Goal: Task Accomplishment & Management: Manage account settings

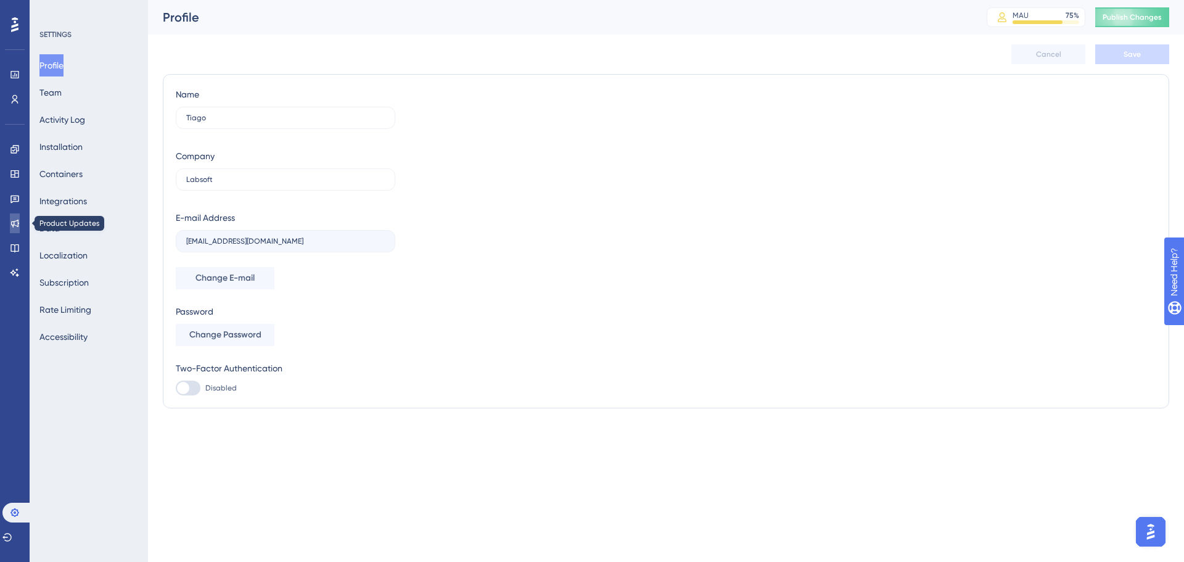
click at [16, 226] on icon at bounding box center [15, 223] width 10 height 10
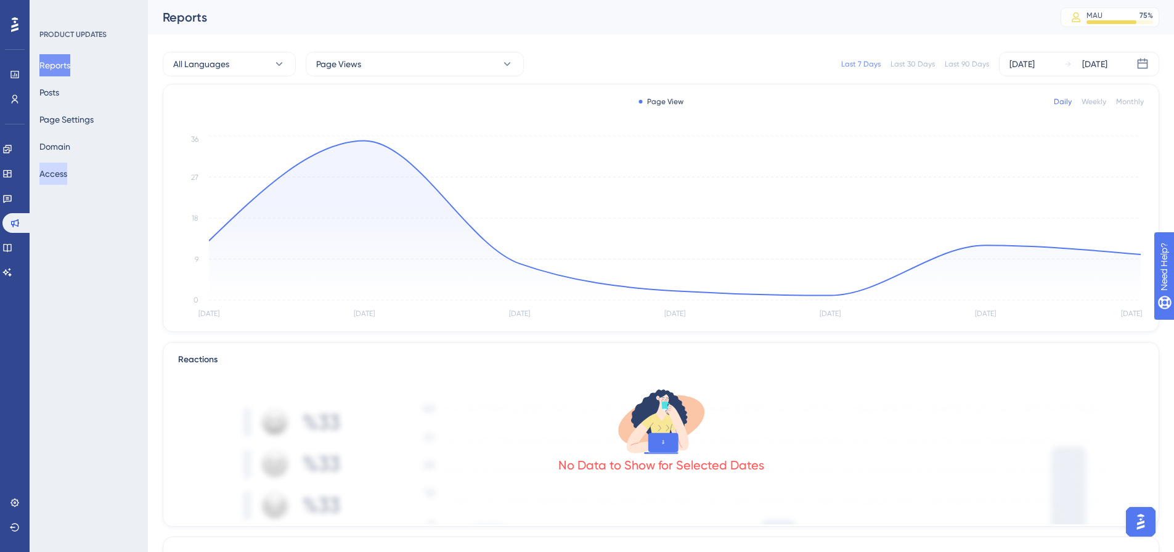
click at [58, 176] on button "Access" at bounding box center [53, 174] width 28 height 22
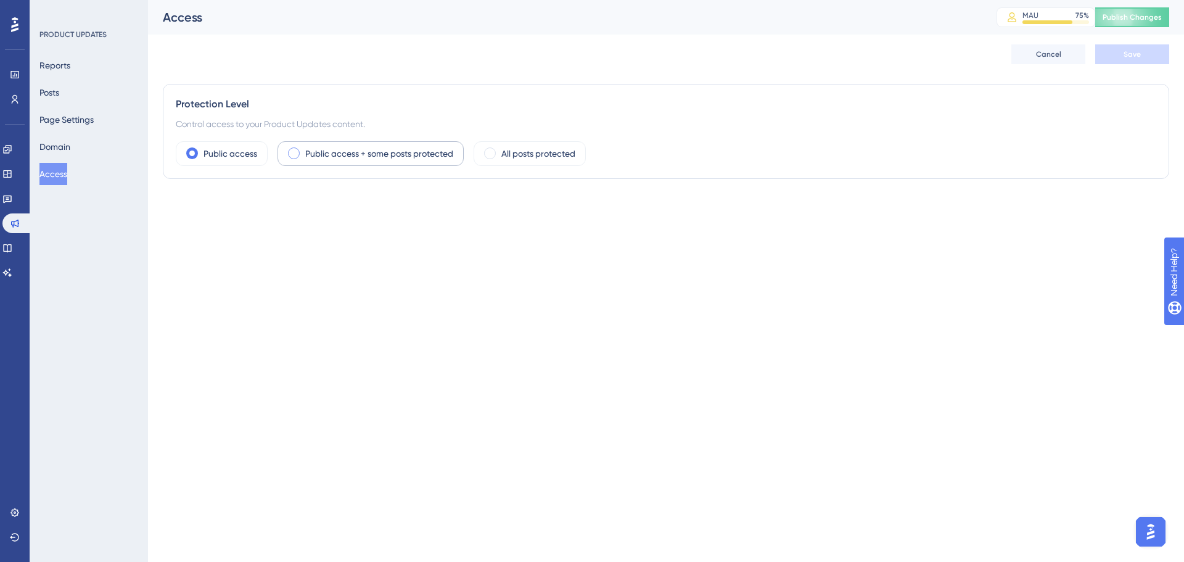
click at [350, 163] on div "Public access + some posts protected" at bounding box center [370, 153] width 186 height 25
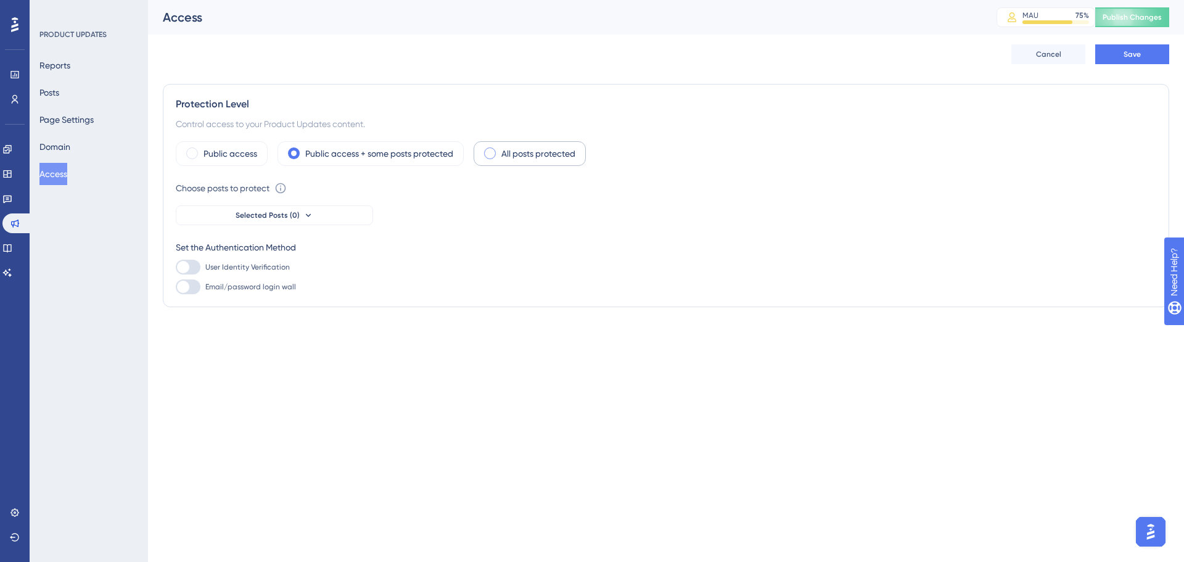
click at [570, 162] on div "All posts protected" at bounding box center [529, 153] width 112 height 25
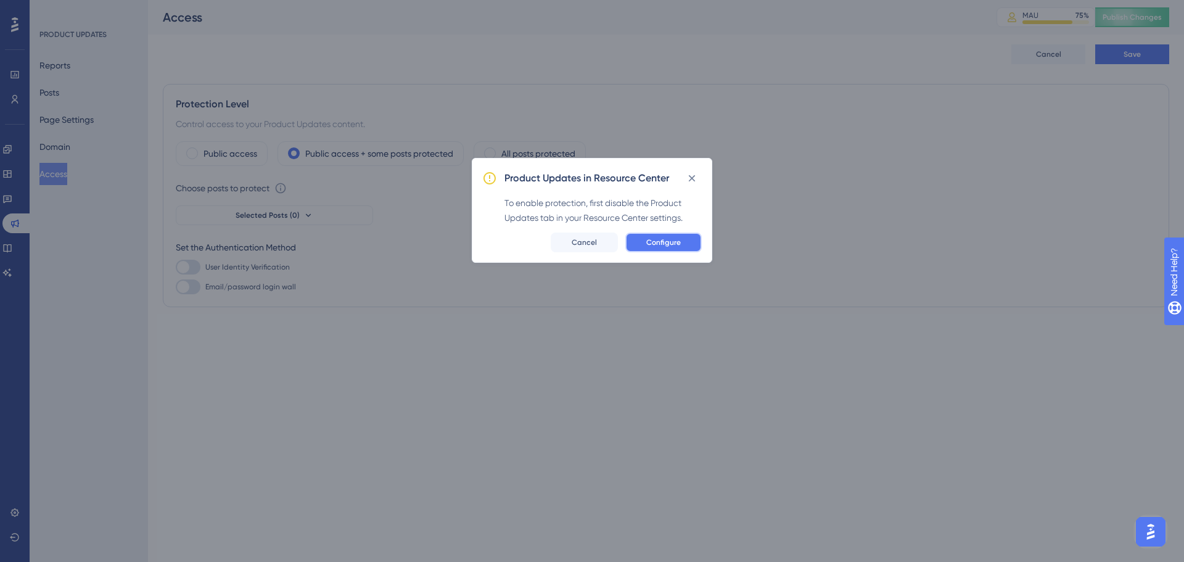
click at [660, 239] on span "Configure" at bounding box center [663, 242] width 35 height 10
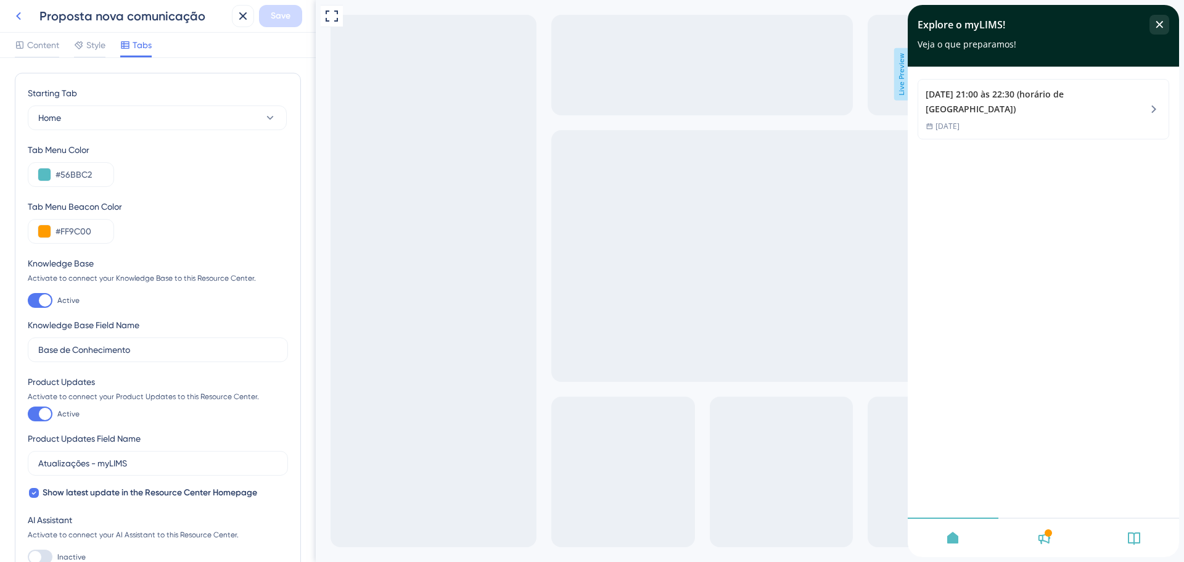
click at [23, 21] on icon at bounding box center [18, 16] width 15 height 15
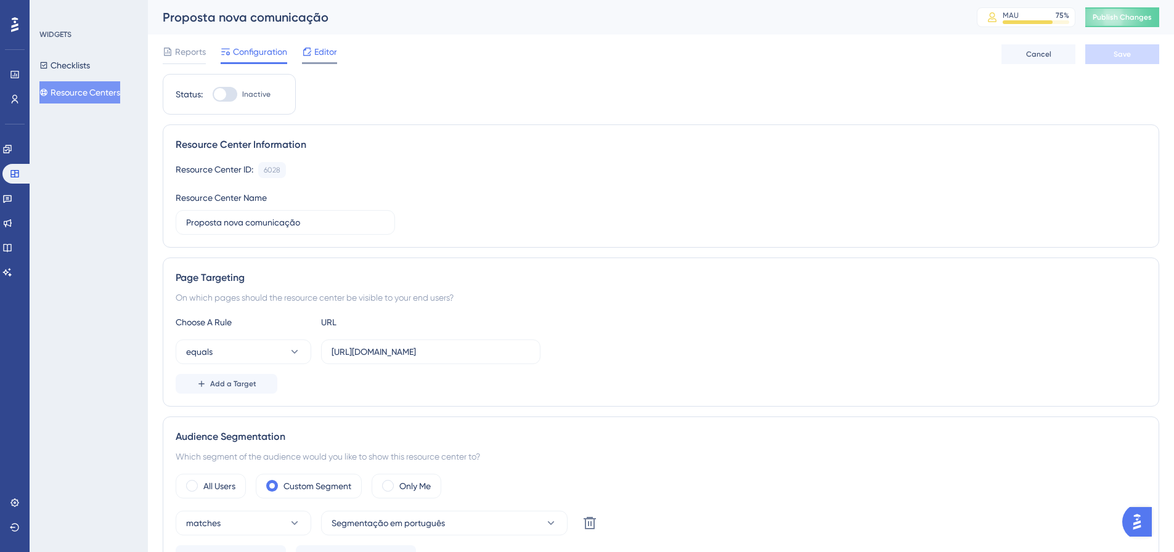
click at [331, 60] on div "Editor" at bounding box center [319, 54] width 35 height 20
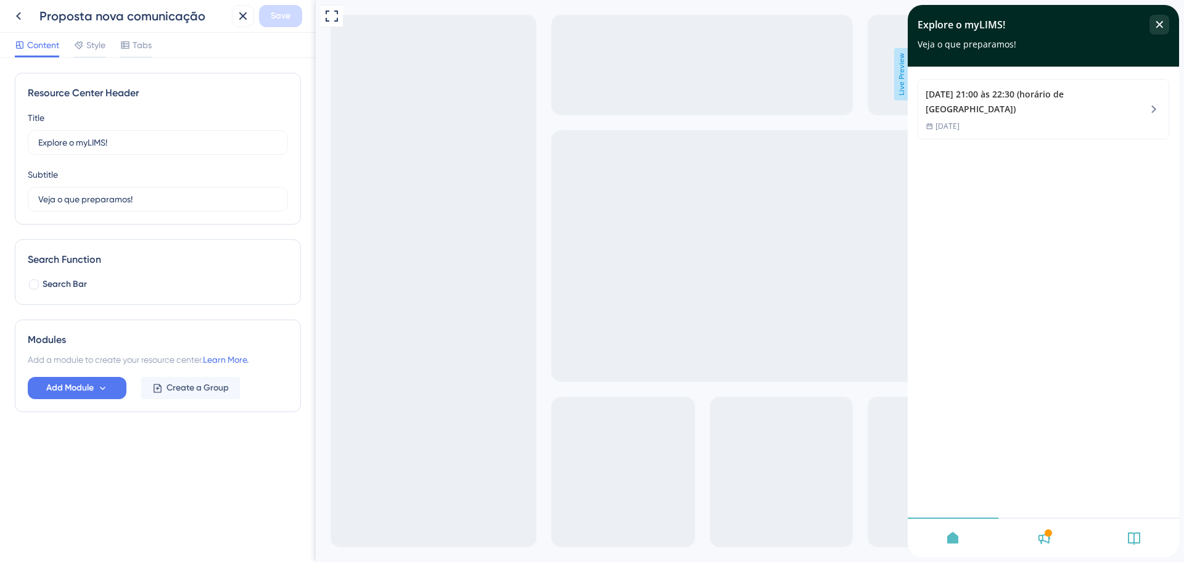
click at [1048, 529] on div at bounding box center [1047, 532] width 7 height 7
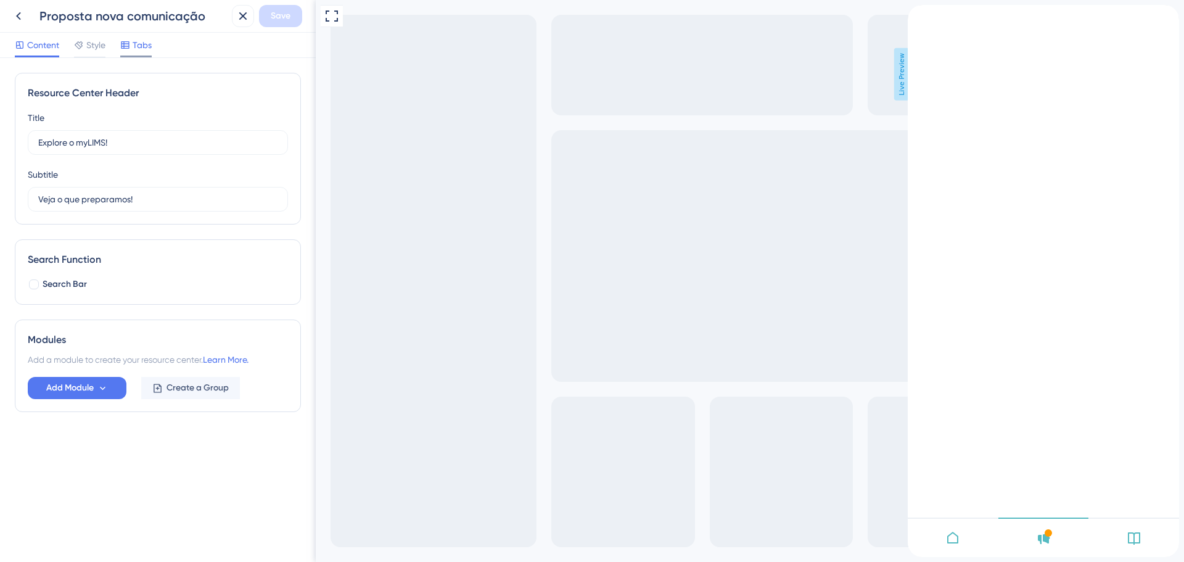
click at [144, 43] on span "Tabs" at bounding box center [142, 45] width 19 height 15
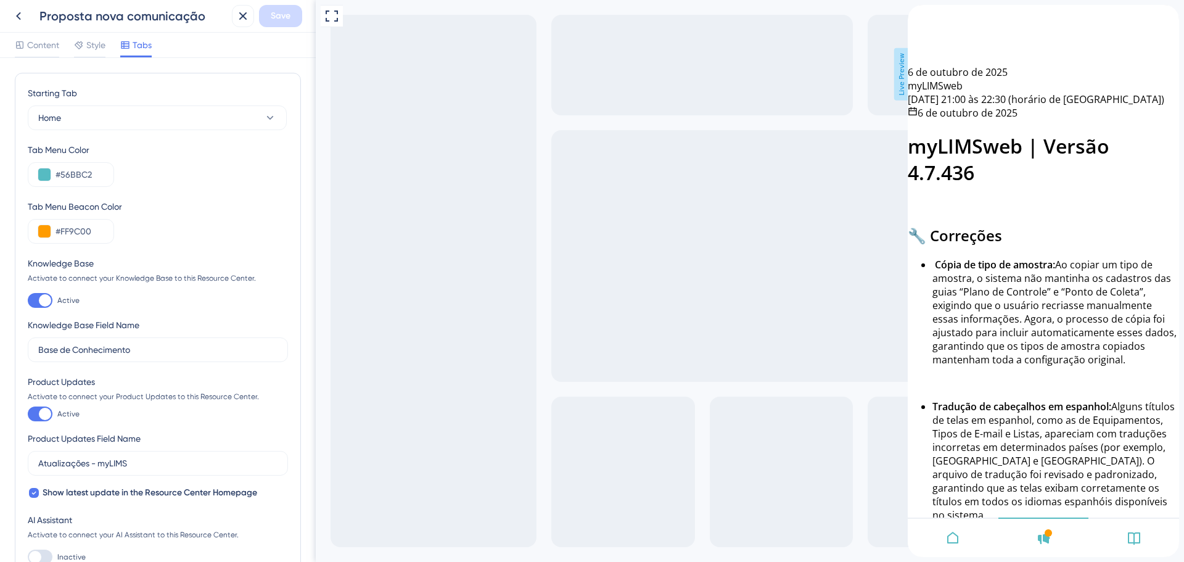
click at [44, 303] on div at bounding box center [45, 300] width 12 height 12
click at [28, 301] on input "Active" at bounding box center [27, 300] width 1 height 1
checkbox input "false"
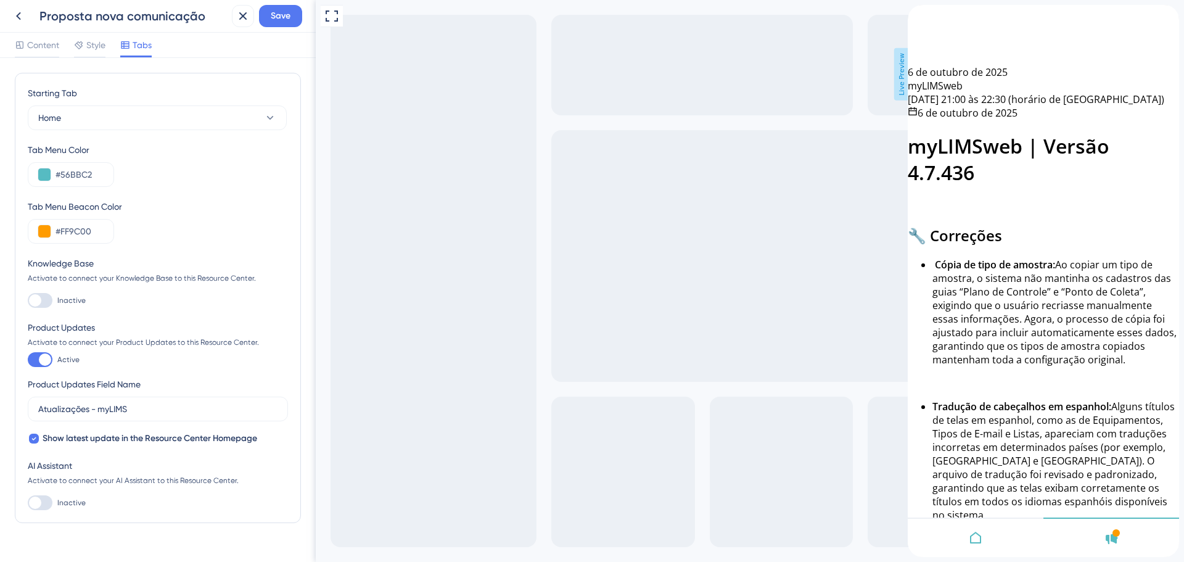
click at [37, 365] on div at bounding box center [40, 359] width 25 height 15
click at [28, 360] on input "Active" at bounding box center [27, 359] width 1 height 1
checkbox input "false"
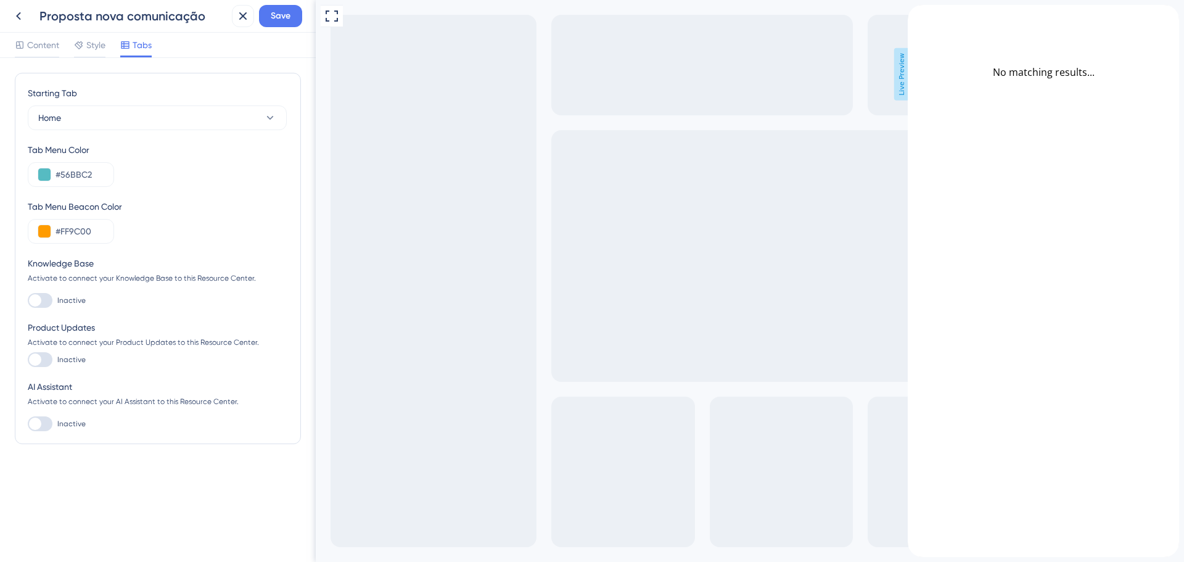
click at [554, 300] on div "Full Screen Preview Live Preview" at bounding box center [750, 281] width 868 height 562
click at [271, 21] on span "Save" at bounding box center [281, 16] width 20 height 15
drag, startPoint x: 935, startPoint y: 23, endPoint x: 1278, endPoint y: 29, distance: 343.5
click at [935, 18] on div "back to header" at bounding box center [959, 12] width 102 height 14
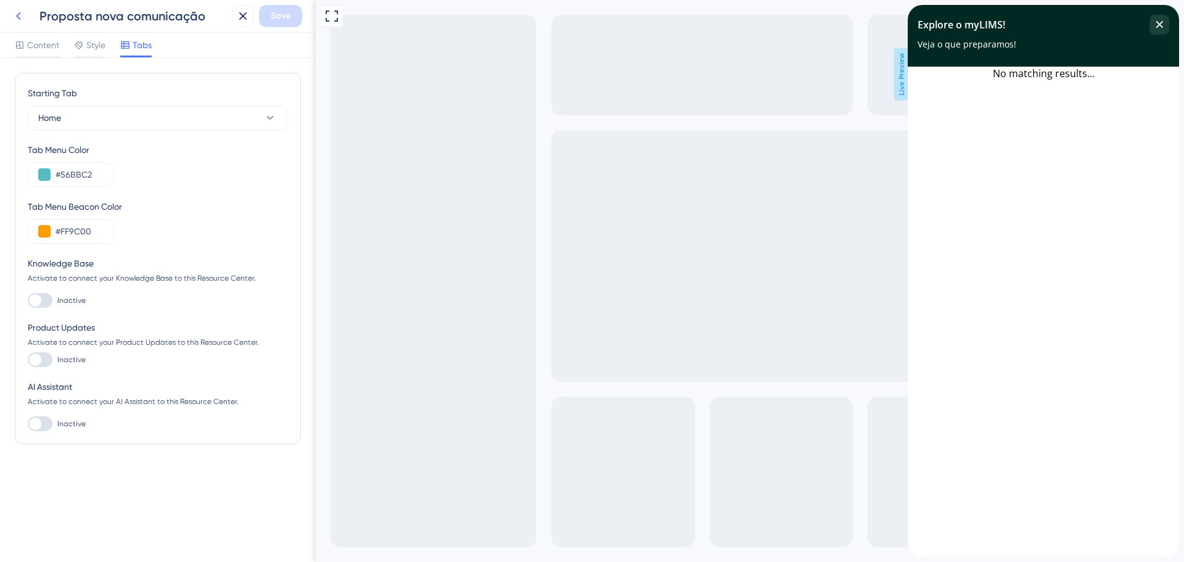
click at [14, 20] on icon at bounding box center [18, 16] width 15 height 15
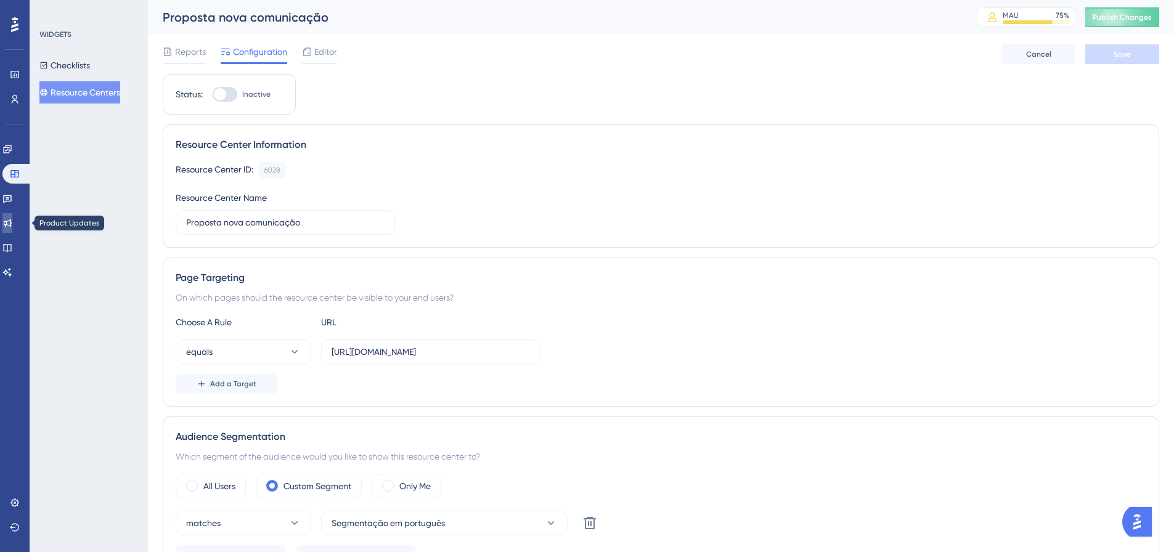
click at [19, 213] on div "Engagement Widgets Feedback Product Updates Knowledge Base AI Assistant" at bounding box center [14, 210] width 25 height 143
click at [12, 223] on icon at bounding box center [7, 223] width 10 height 10
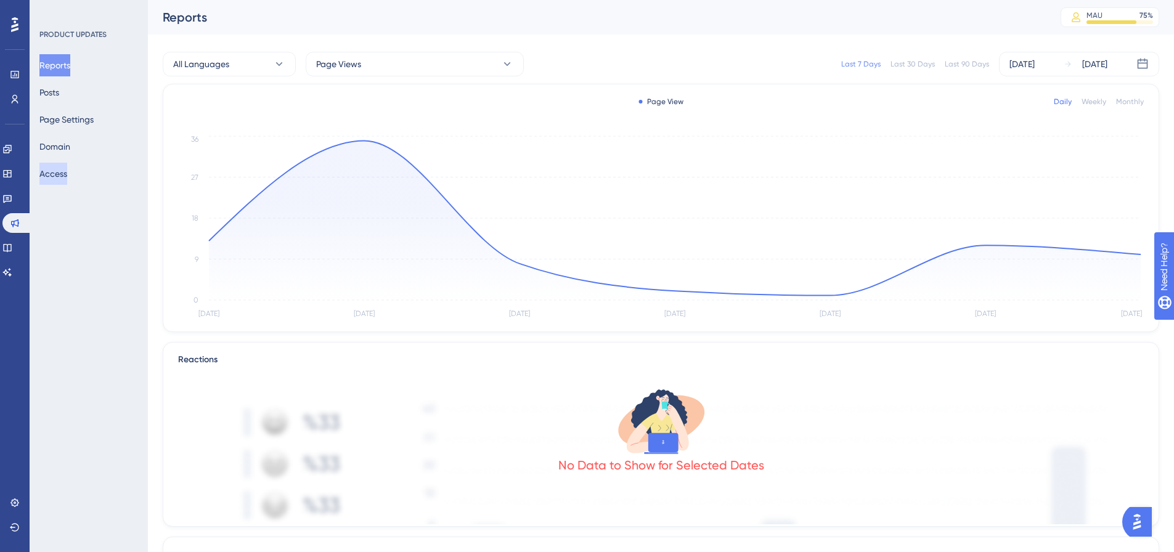
click at [67, 176] on button "Access" at bounding box center [53, 174] width 28 height 22
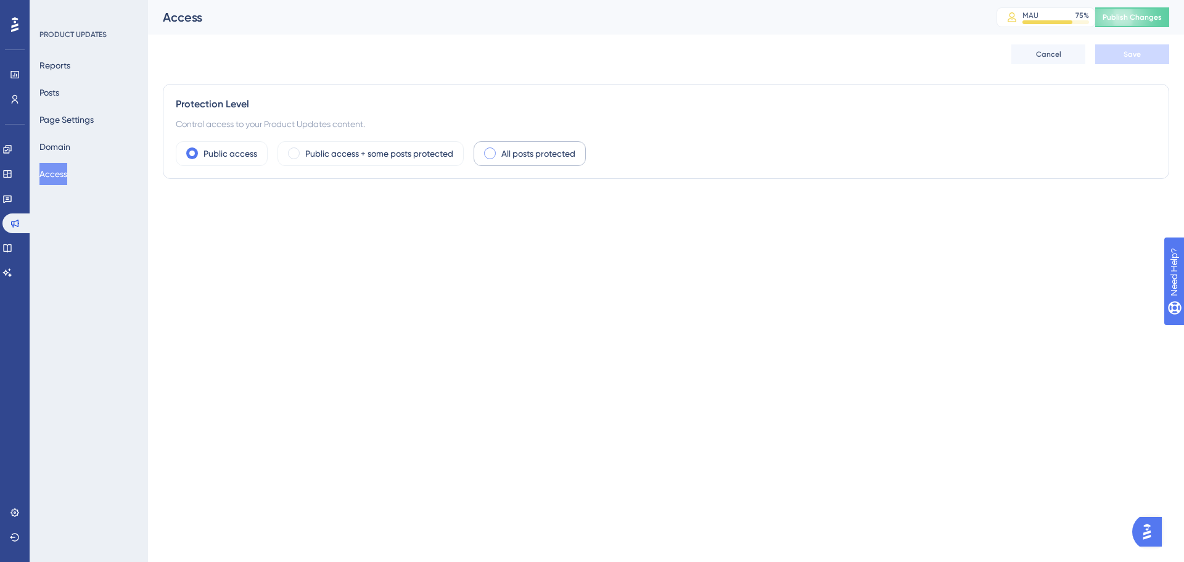
click at [536, 152] on label "All posts protected" at bounding box center [538, 153] width 74 height 15
click at [177, 208] on div at bounding box center [183, 208] width 12 height 12
click at [176, 208] on input "User Identity Verification" at bounding box center [175, 208] width 1 height 1
click at [1132, 59] on button "Save" at bounding box center [1132, 54] width 74 height 20
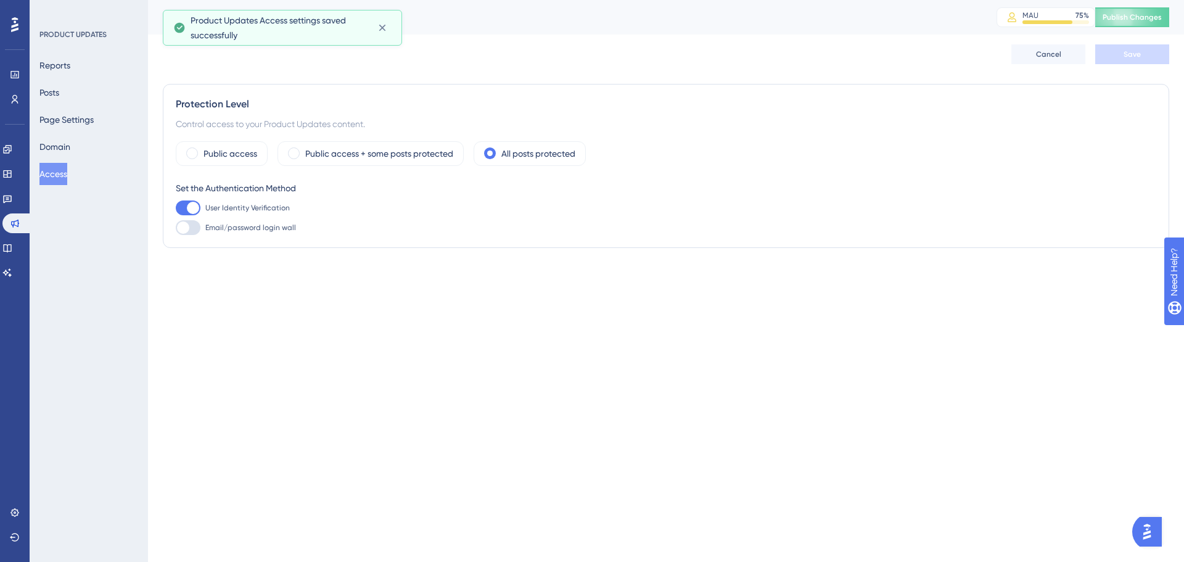
click at [181, 204] on div at bounding box center [188, 207] width 25 height 15
click at [176, 208] on input "User Identity Verification" at bounding box center [175, 208] width 1 height 1
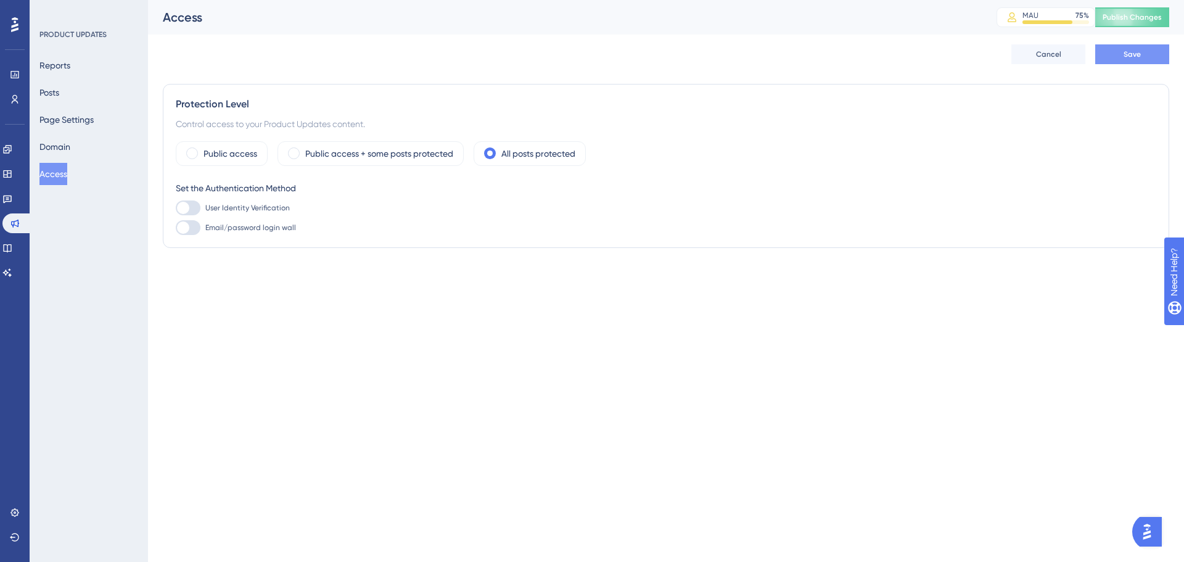
click at [1133, 63] on button "Save" at bounding box center [1132, 54] width 74 height 20
click at [213, 207] on span "User Identity Verification" at bounding box center [247, 208] width 84 height 10
click at [176, 208] on input "User Identity Verification" at bounding box center [175, 208] width 1 height 1
checkbox input "true"
click at [70, 154] on button "Domain" at bounding box center [54, 147] width 31 height 22
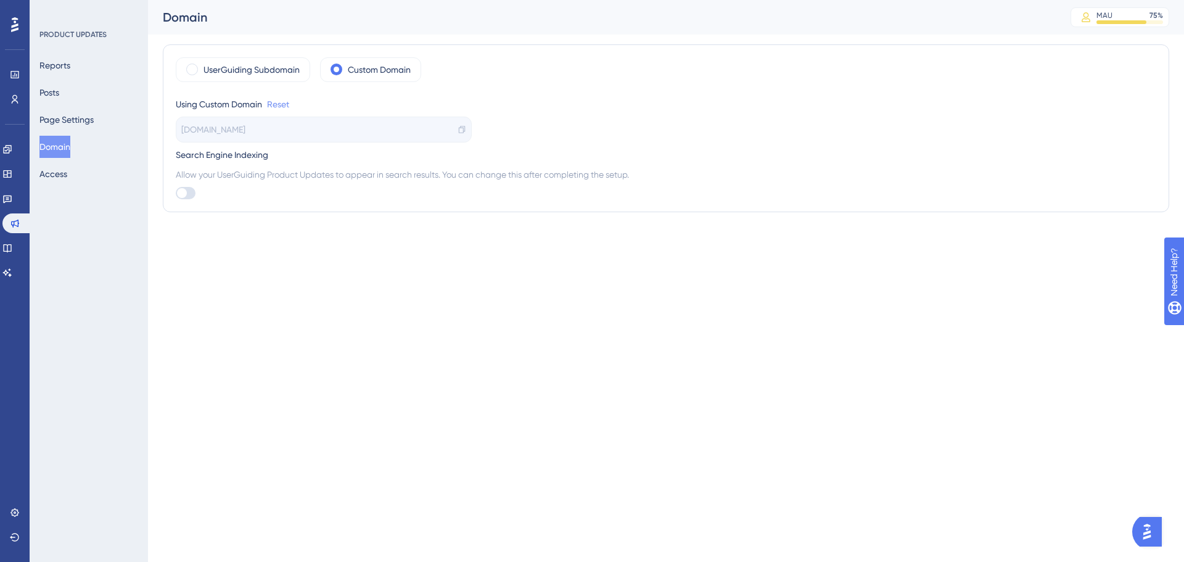
click at [284, 109] on link "Reset" at bounding box center [278, 104] width 22 height 15
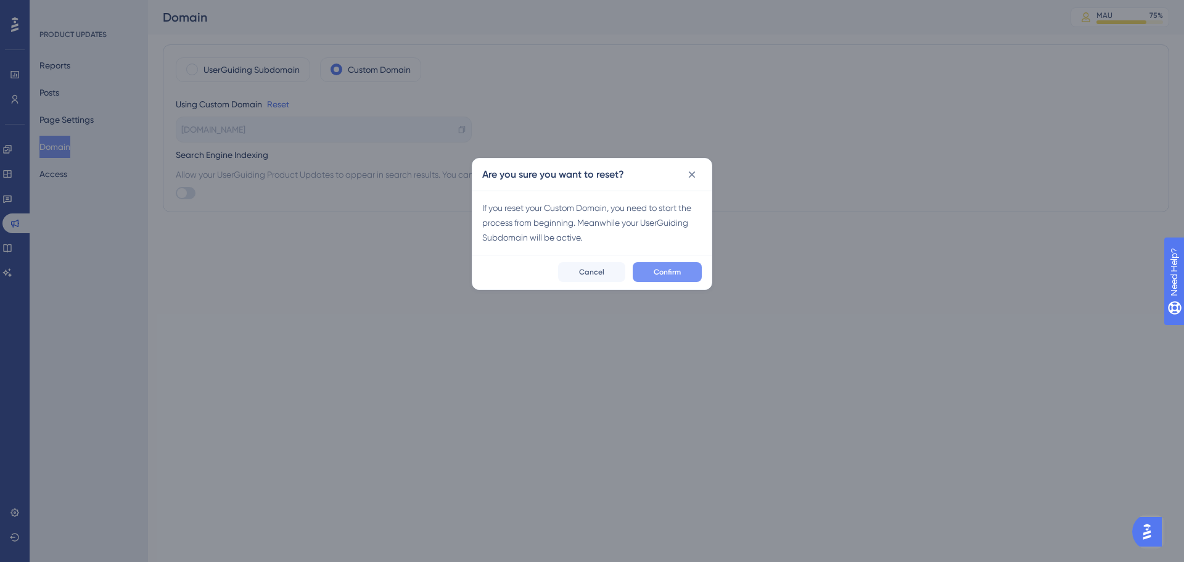
click at [681, 271] on button "Confirm" at bounding box center [667, 272] width 69 height 20
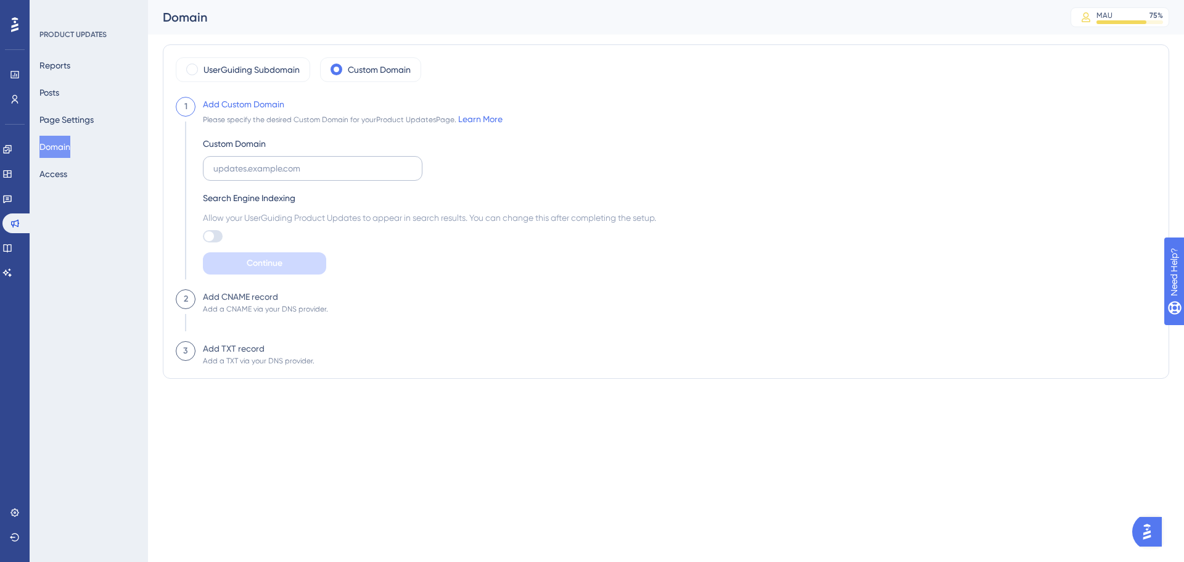
click at [300, 176] on label at bounding box center [312, 168] width 219 height 25
click at [300, 175] on input "text" at bounding box center [312, 169] width 199 height 14
type input "update.mylimsweb.cloud"
click at [662, 336] on div "2 Add CNAME record Add a CNAME via your DNS provider." at bounding box center [666, 315] width 980 height 52
click at [269, 269] on span "Continue" at bounding box center [265, 263] width 36 height 15
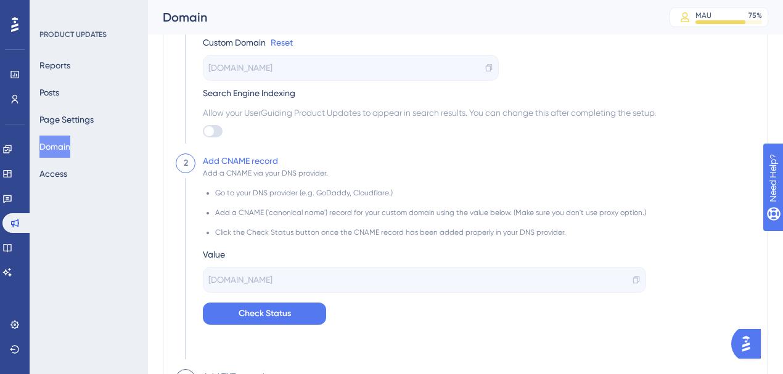
scroll to position [41, 0]
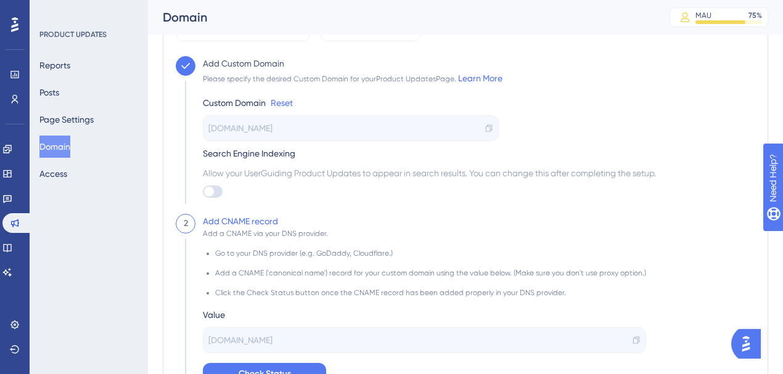
click at [237, 128] on span "update.mylimsweb.cloud" at bounding box center [240, 128] width 64 height 15
click at [492, 124] on icon at bounding box center [489, 128] width 9 height 9
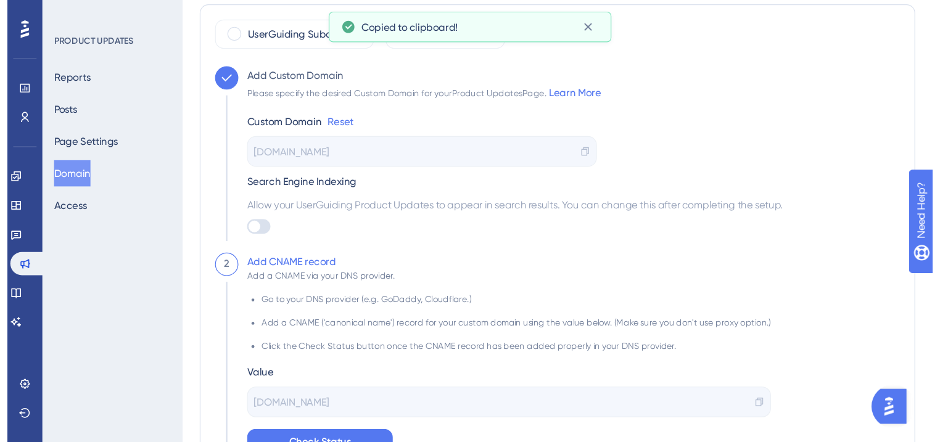
scroll to position [0, 0]
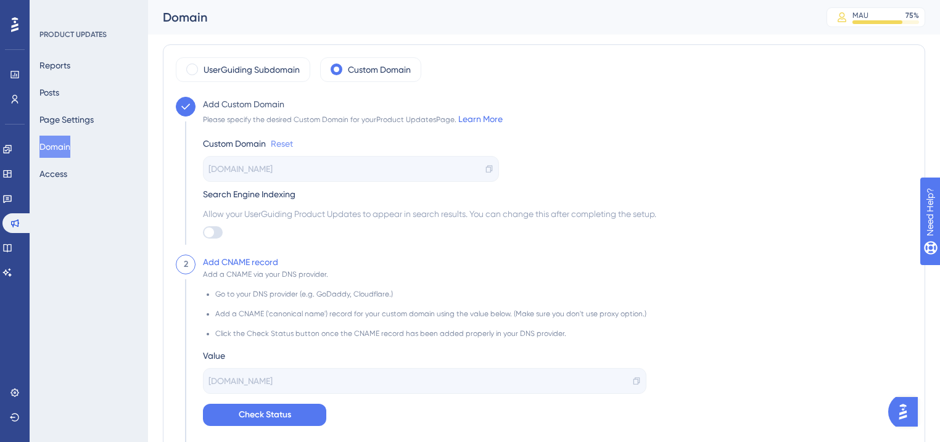
click at [276, 142] on link "Reset" at bounding box center [282, 143] width 22 height 15
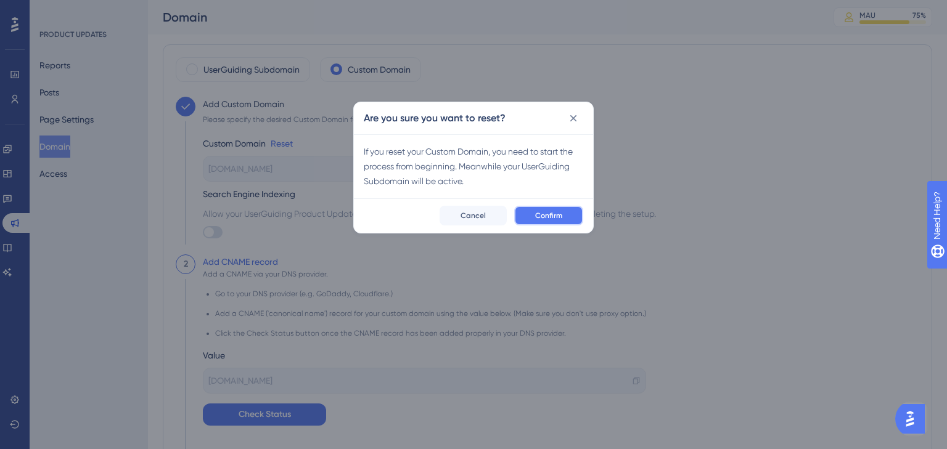
click at [531, 211] on button "Confirm" at bounding box center [548, 216] width 69 height 20
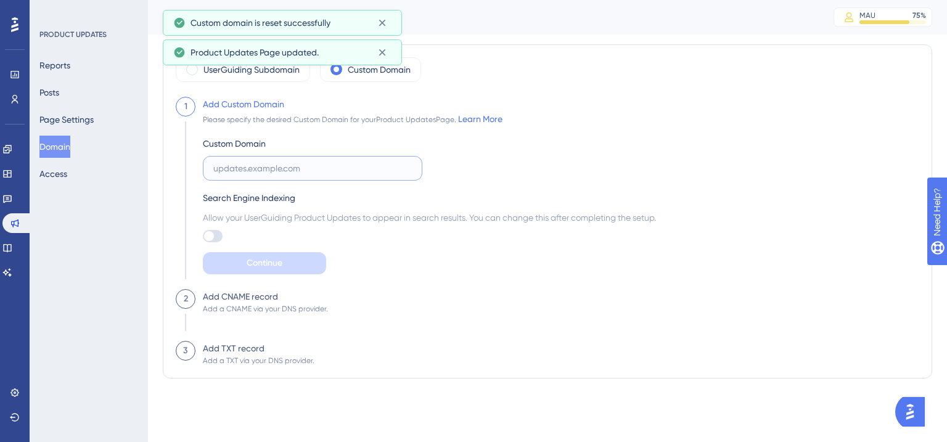
click at [249, 168] on input "text" at bounding box center [312, 169] width 199 height 14
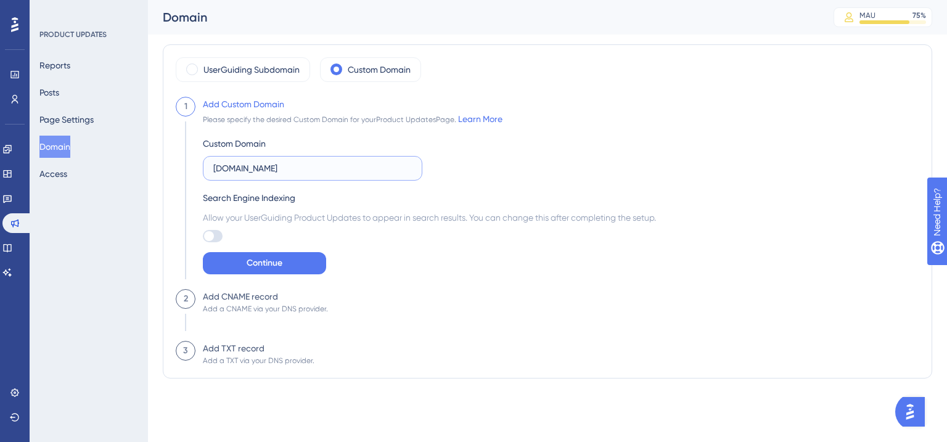
click at [274, 170] on input "updates.mylims.cloud" at bounding box center [312, 169] width 199 height 14
click at [335, 166] on input "[DOMAIN_NAME]" at bounding box center [312, 169] width 199 height 14
type input "[DOMAIN_NAME]"
click at [318, 255] on button "Continue" at bounding box center [264, 263] width 123 height 22
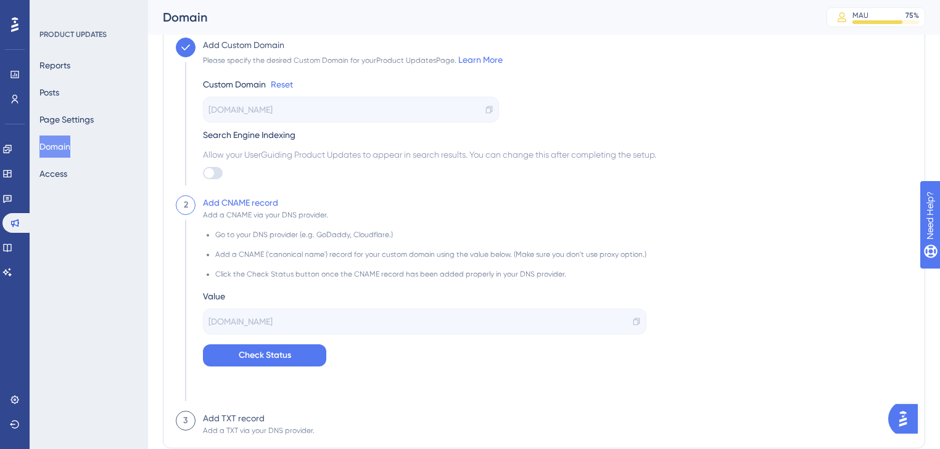
scroll to position [49, 0]
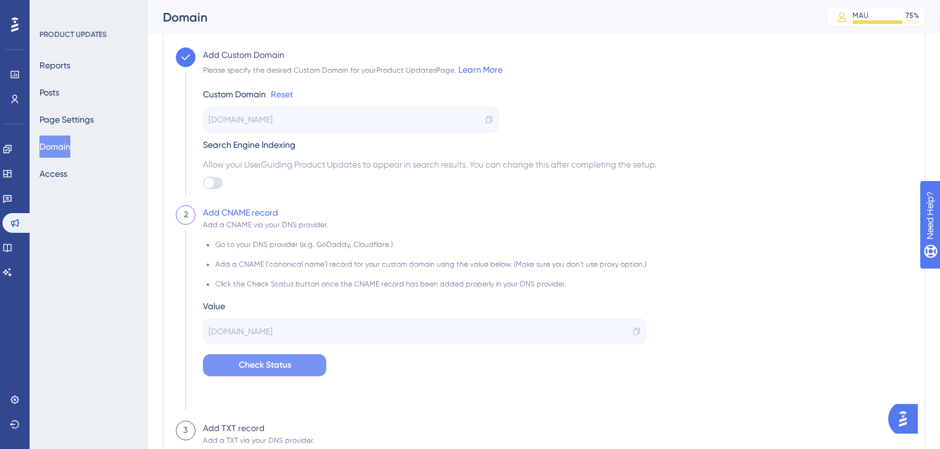
click at [229, 361] on button "Check Status" at bounding box center [264, 366] width 123 height 22
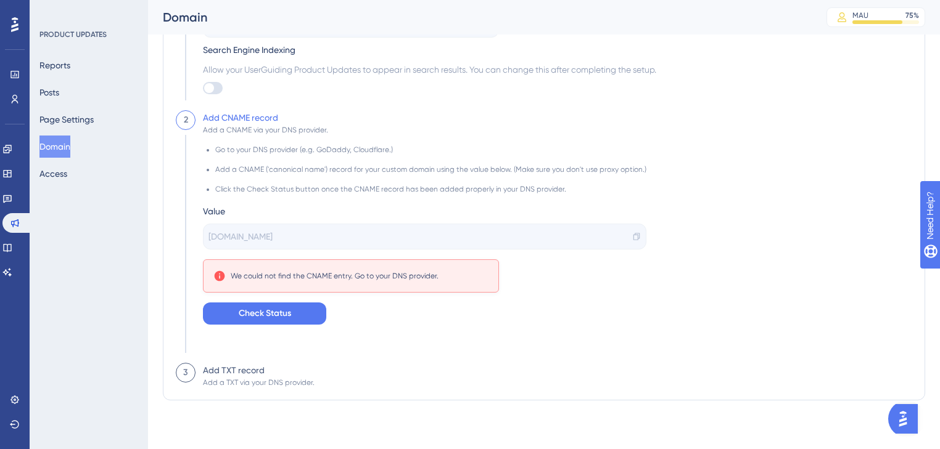
scroll to position [95, 0]
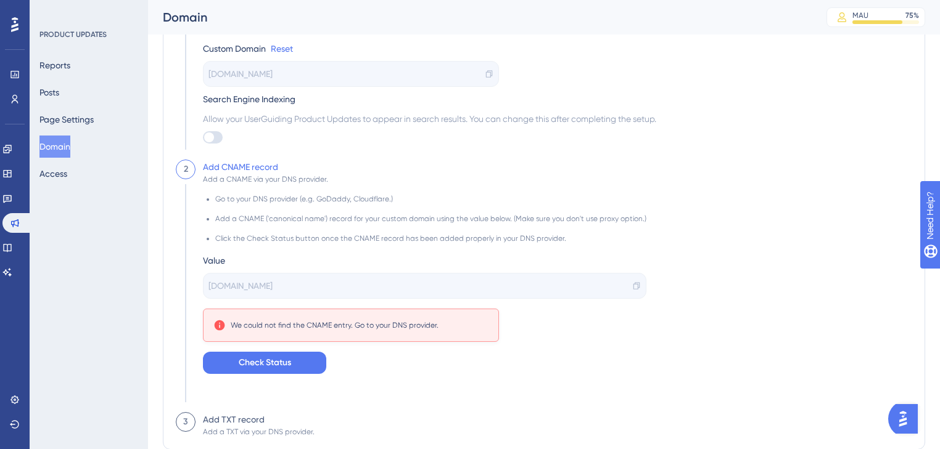
drag, startPoint x: 318, startPoint y: 72, endPoint x: 210, endPoint y: 69, distance: 107.9
click at [210, 69] on div "[DOMAIN_NAME]" at bounding box center [351, 74] width 296 height 26
click at [567, 327] on div "Go to your DNS provider (e.g. GoDaddy, Cloudflare.) Add a CNAME ('canonical nam…" at bounding box center [424, 279] width 443 height 190
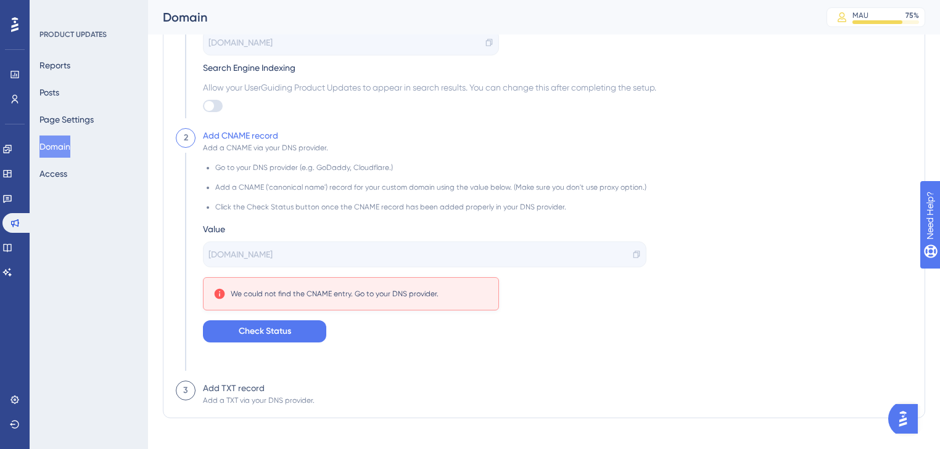
scroll to position [144, 0]
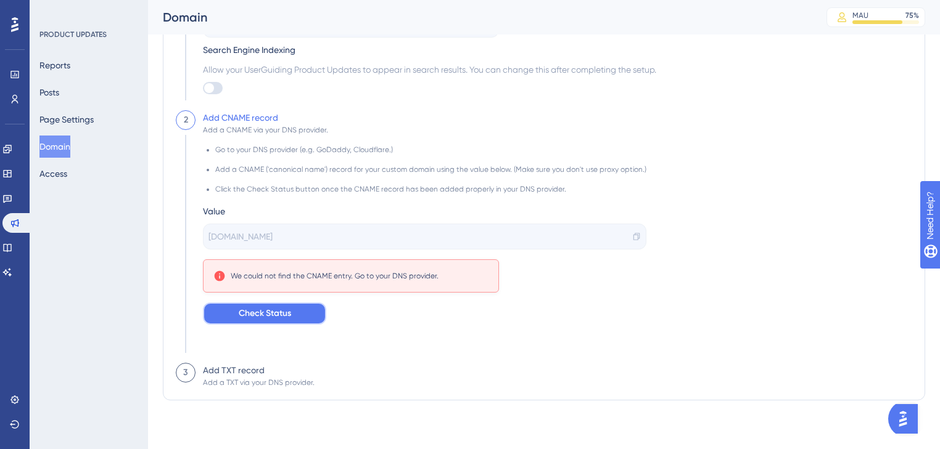
click at [243, 311] on span "Check Status" at bounding box center [265, 313] width 52 height 15
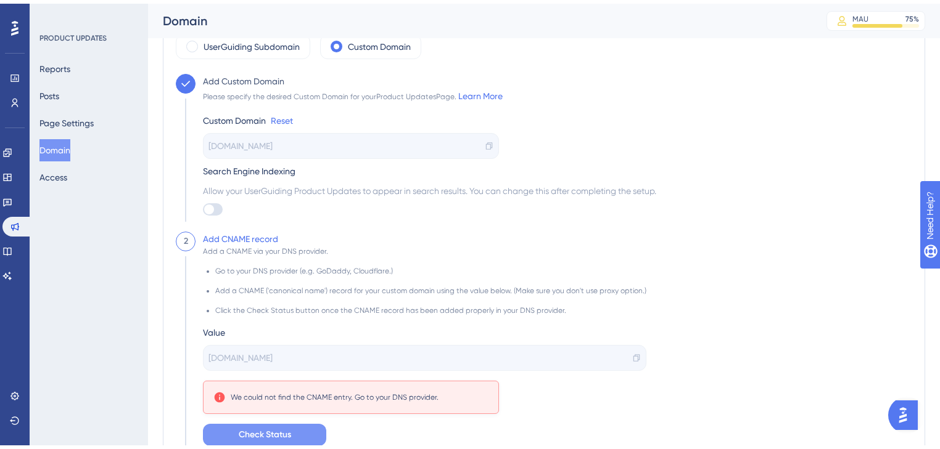
scroll to position [49, 0]
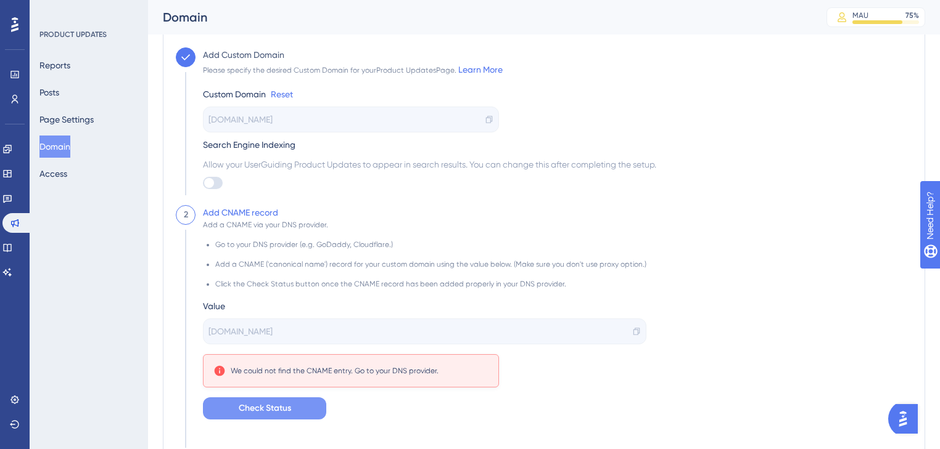
click at [309, 409] on button "Check Status" at bounding box center [264, 409] width 123 height 22
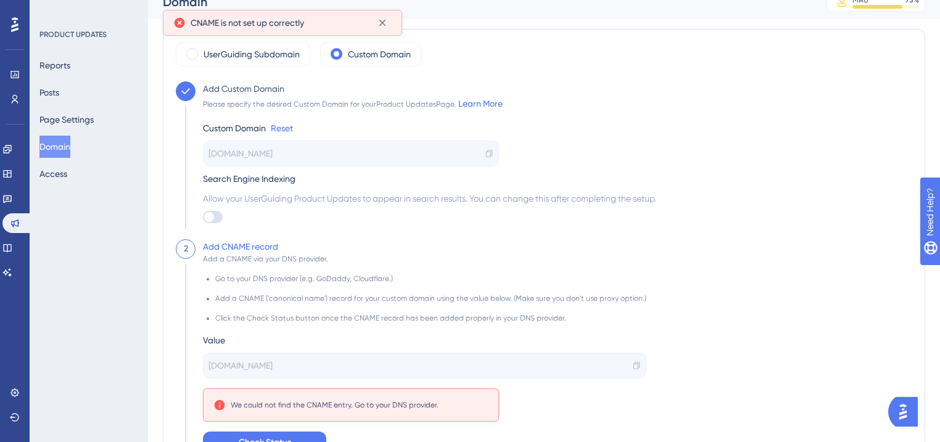
scroll to position [0, 0]
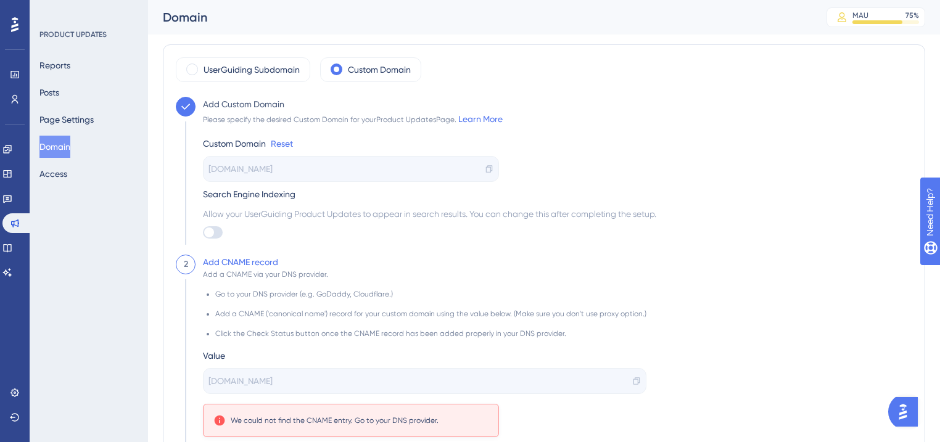
click at [143, 104] on div "PRODUCT UPDATES Reports Posts Page Settings Domain Access" at bounding box center [89, 221] width 118 height 442
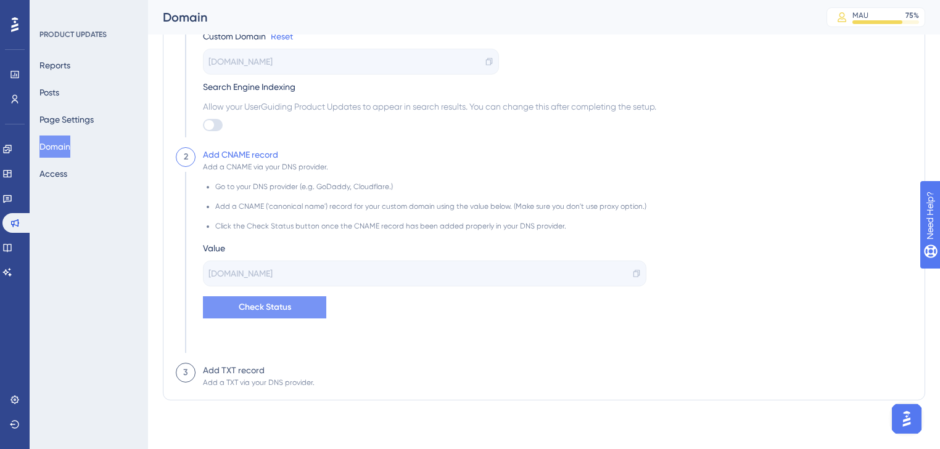
click at [303, 301] on button "Check Status" at bounding box center [264, 308] width 123 height 22
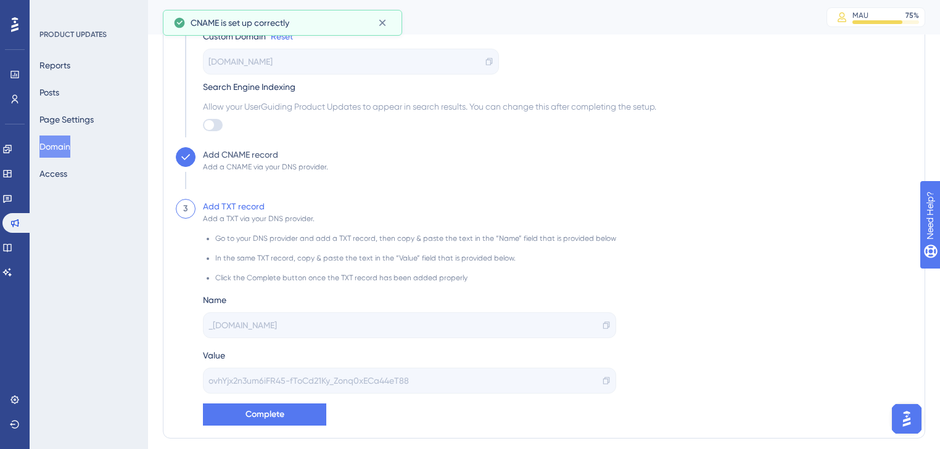
scroll to position [146, 0]
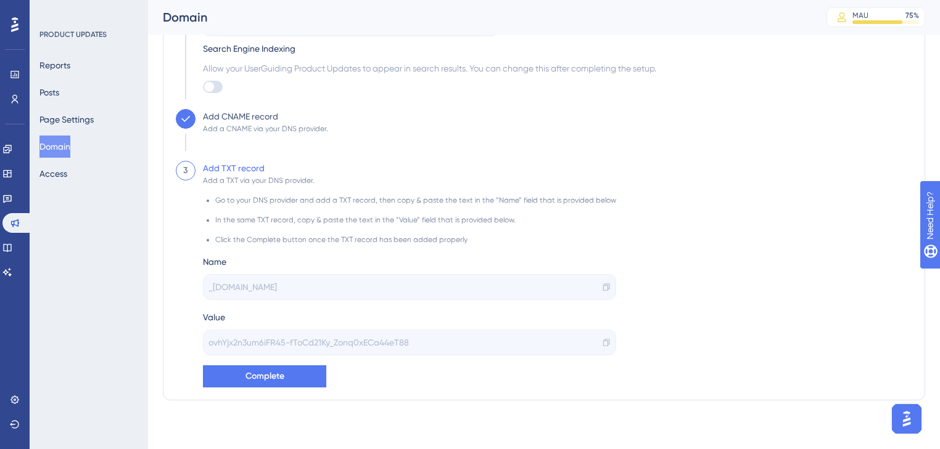
click at [603, 285] on icon at bounding box center [606, 287] width 6 height 7
click at [602, 344] on icon at bounding box center [606, 342] width 9 height 9
click at [644, 175] on div "3 Add TXT record Add a TXT via your DNS provider. Go to your DNS provider and a…" at bounding box center [544, 274] width 736 height 227
click at [348, 380] on div "Go to your DNS provider and add a TXT record, then copy & paste the text in the…" at bounding box center [409, 287] width 413 height 202
click at [289, 377] on button "Complete" at bounding box center [264, 377] width 123 height 22
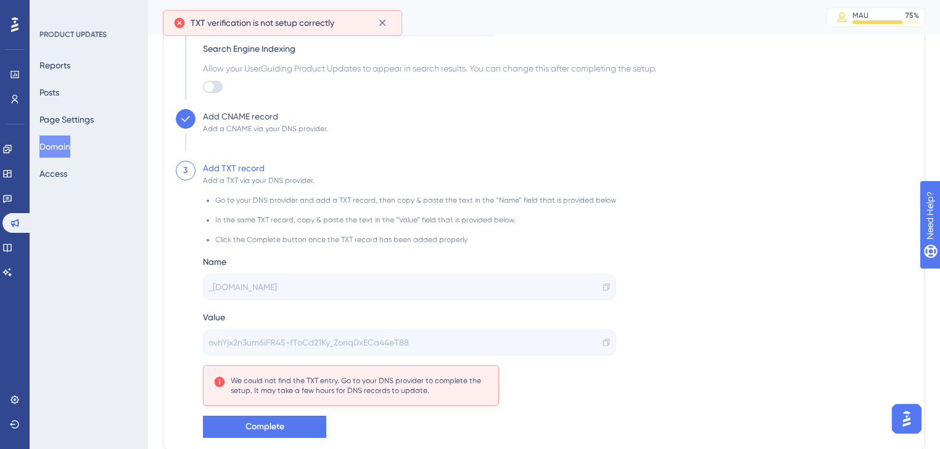
scroll to position [195, 0]
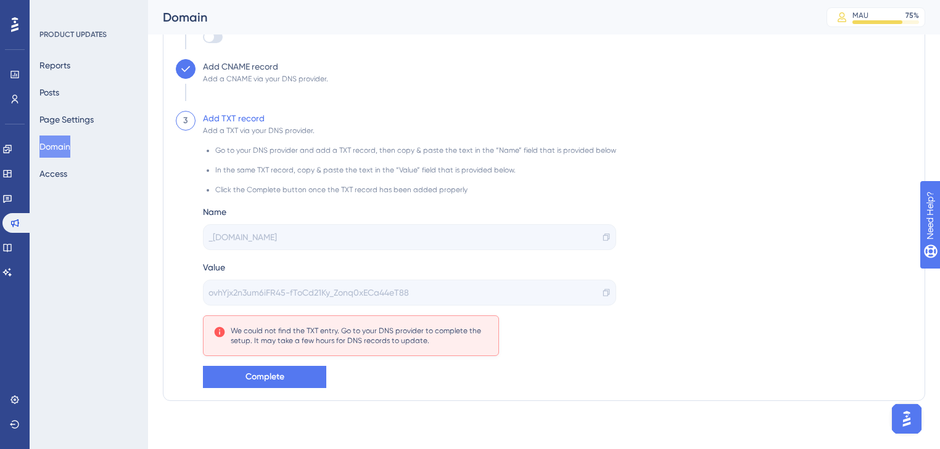
click at [631, 332] on div "3 Add TXT record Add a TXT via your DNS provider. Go to your DNS provider and a…" at bounding box center [544, 249] width 736 height 277
click at [807, 377] on div "3 Add TXT record Add a TXT via your DNS provider. Go to your DNS provider and a…" at bounding box center [544, 249] width 736 height 277
click at [311, 377] on button "Complete" at bounding box center [264, 377] width 123 height 22
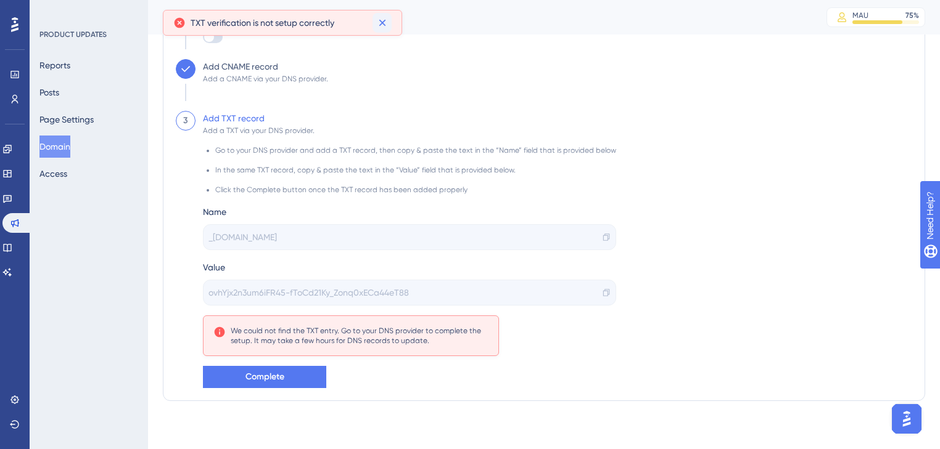
click at [382, 23] on icon at bounding box center [382, 23] width 7 height 7
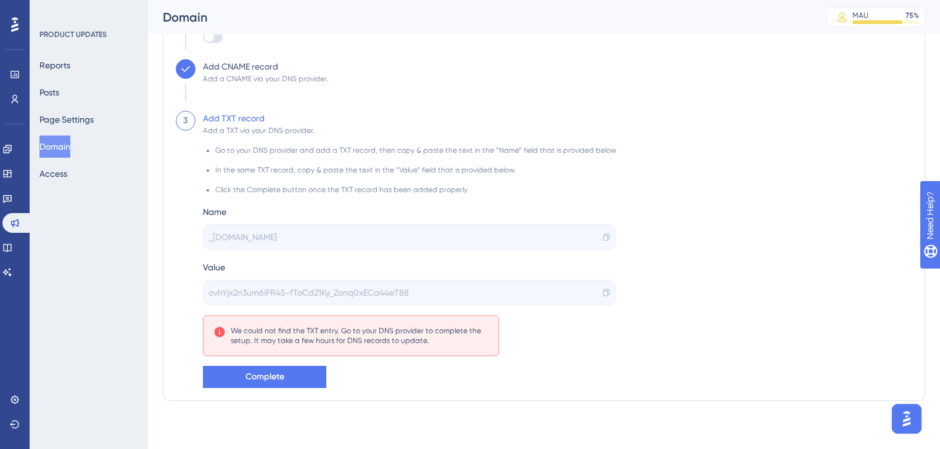
click at [476, 67] on div "Add CNAME record Add a CNAME via your DNS provider." at bounding box center [544, 85] width 736 height 52
click at [626, 326] on div "3 Add TXT record Add a TXT via your DNS provider. Go to your DNS provider and a…" at bounding box center [544, 249] width 736 height 277
click at [487, 383] on div "Go to your DNS provider and add a TXT record, then copy & paste the text in the…" at bounding box center [409, 262] width 413 height 253
click at [321, 382] on button "Complete" at bounding box center [264, 377] width 123 height 22
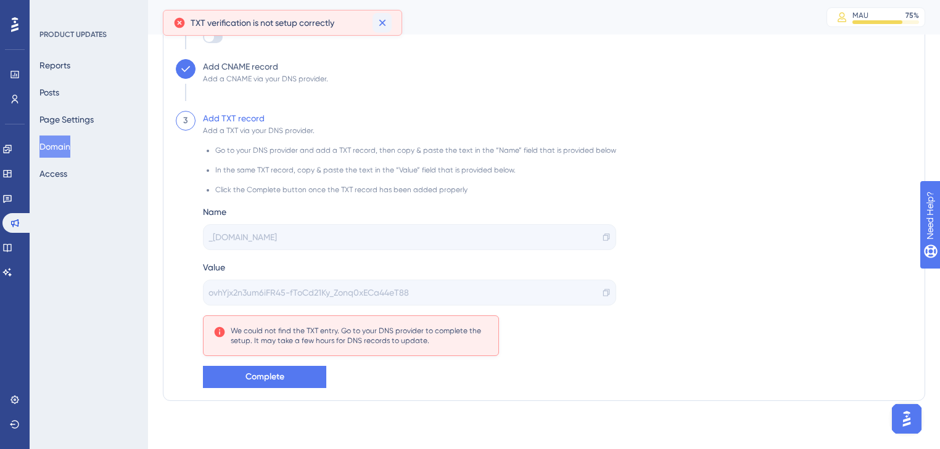
click at [382, 21] on icon at bounding box center [382, 23] width 12 height 12
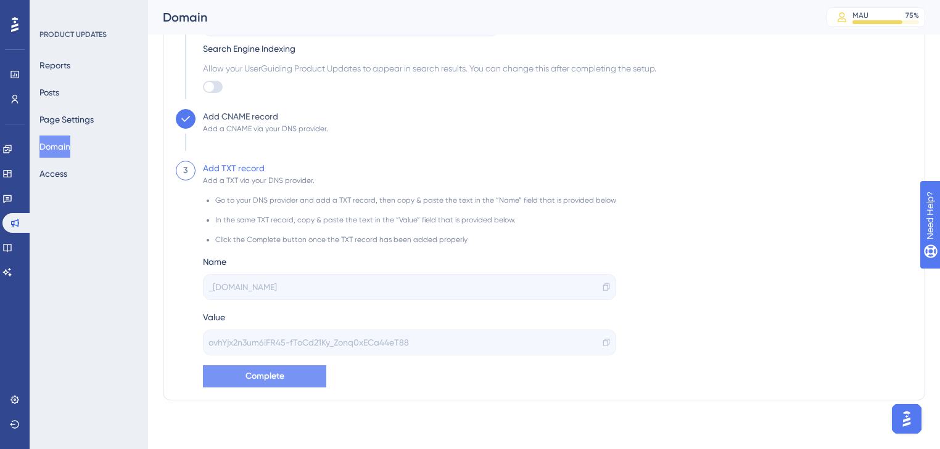
click at [293, 377] on button "Complete" at bounding box center [264, 377] width 123 height 22
